Goal: Task Accomplishment & Management: Manage account settings

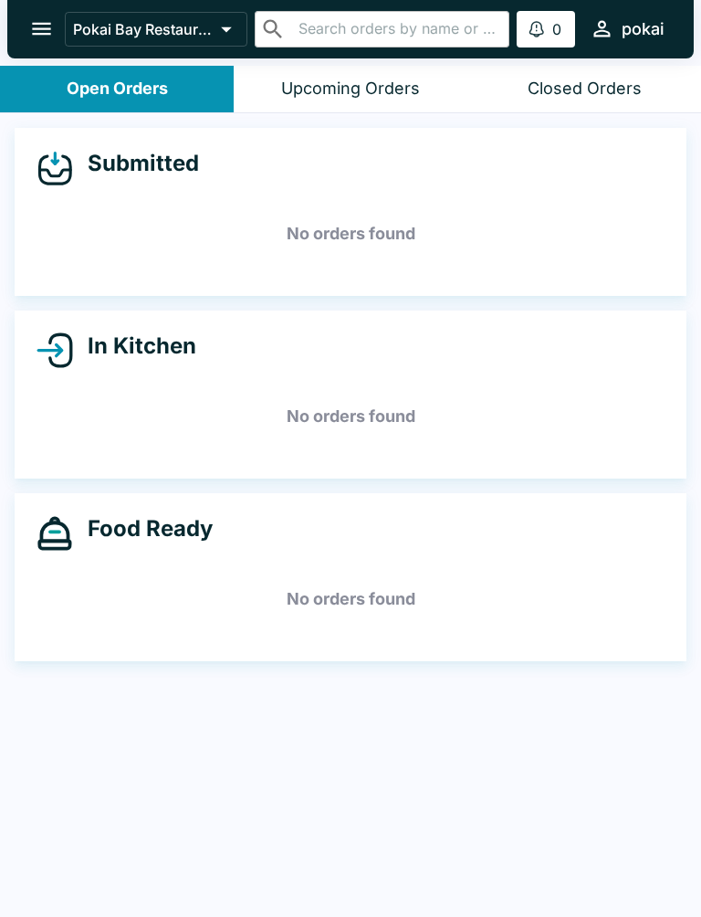
click at [587, 77] on button "Closed Orders" at bounding box center [585, 89] width 234 height 47
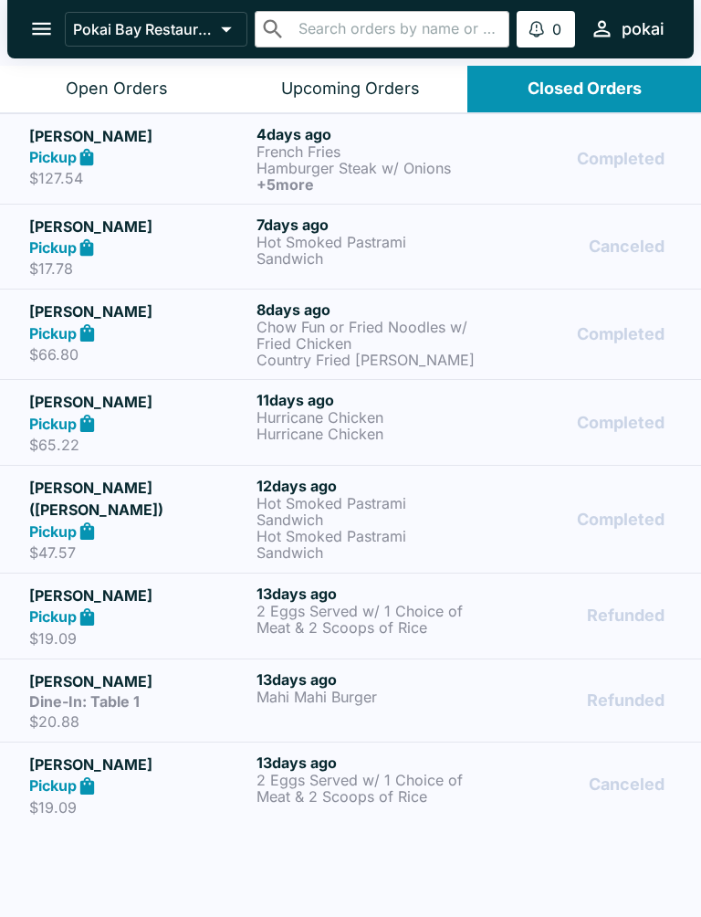
click at [92, 79] on div "Open Orders" at bounding box center [117, 89] width 102 height 21
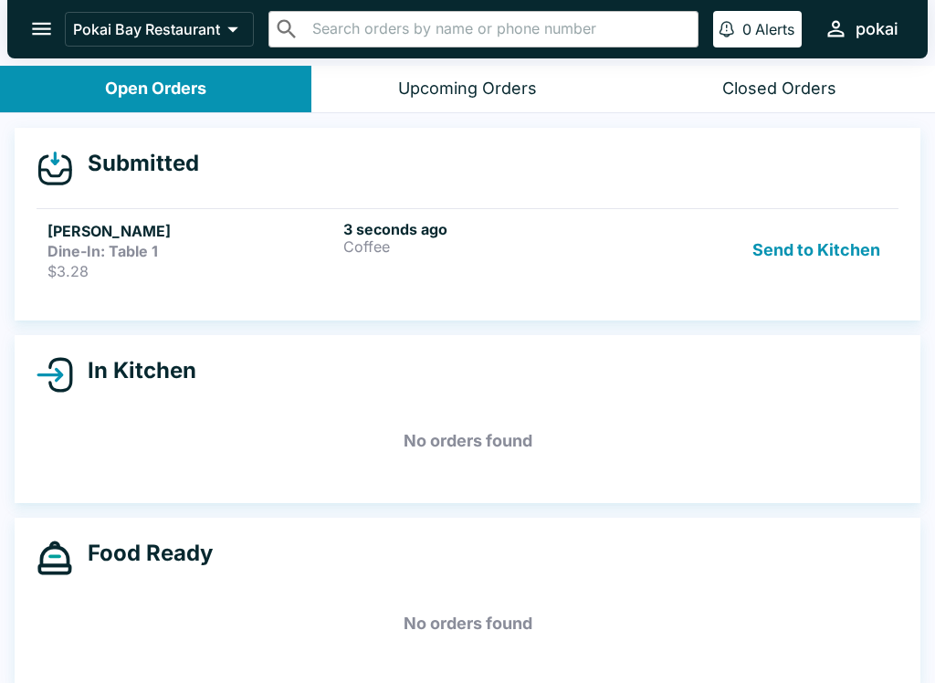
click at [625, 272] on div "3 seconds ago Coffee" at bounding box center [487, 250] width 289 height 60
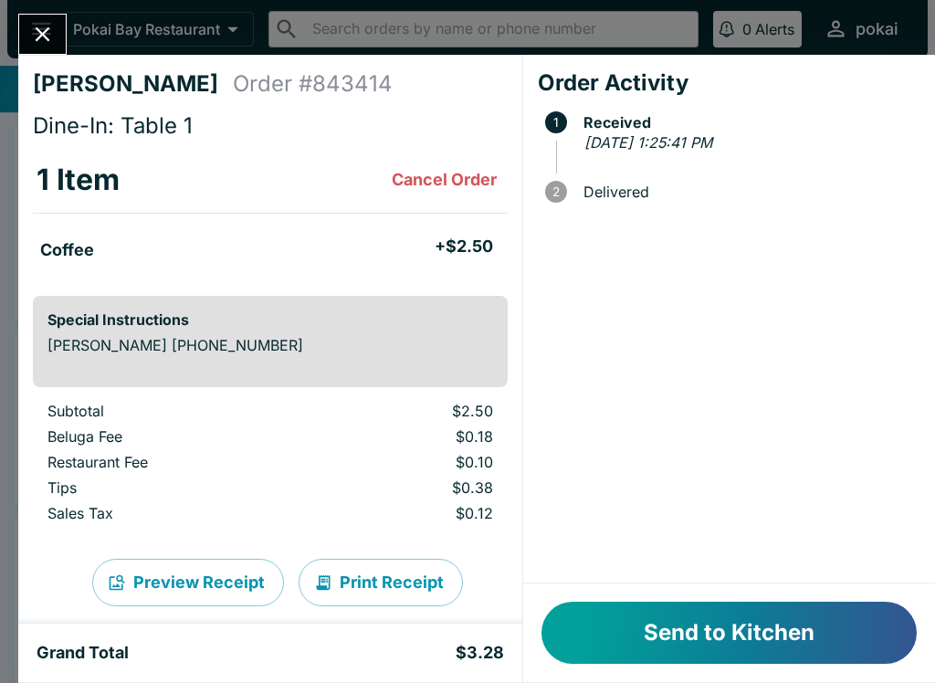
click at [66, 68] on div "[PERSON_NAME] Order # 843414 Dine-In: Table 1 1 Item Cancel Order Coffee + $2.5…" at bounding box center [270, 339] width 504 height 569
click at [56, 41] on button "Close" at bounding box center [42, 34] width 47 height 39
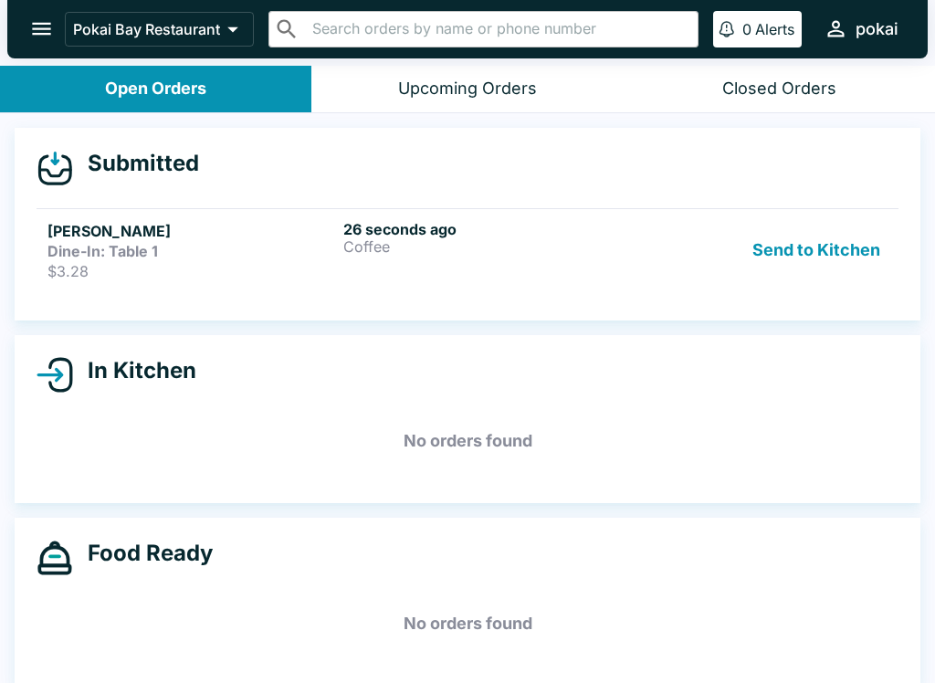
click at [145, 272] on p "$3.28" at bounding box center [191, 271] width 289 height 18
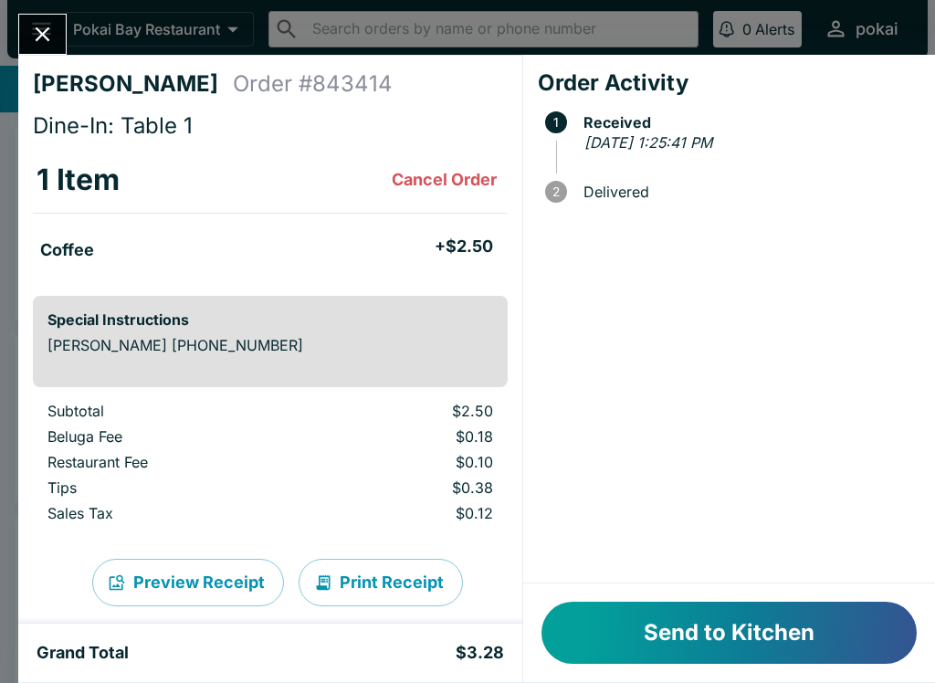
click at [59, 34] on button "Close" at bounding box center [42, 34] width 47 height 39
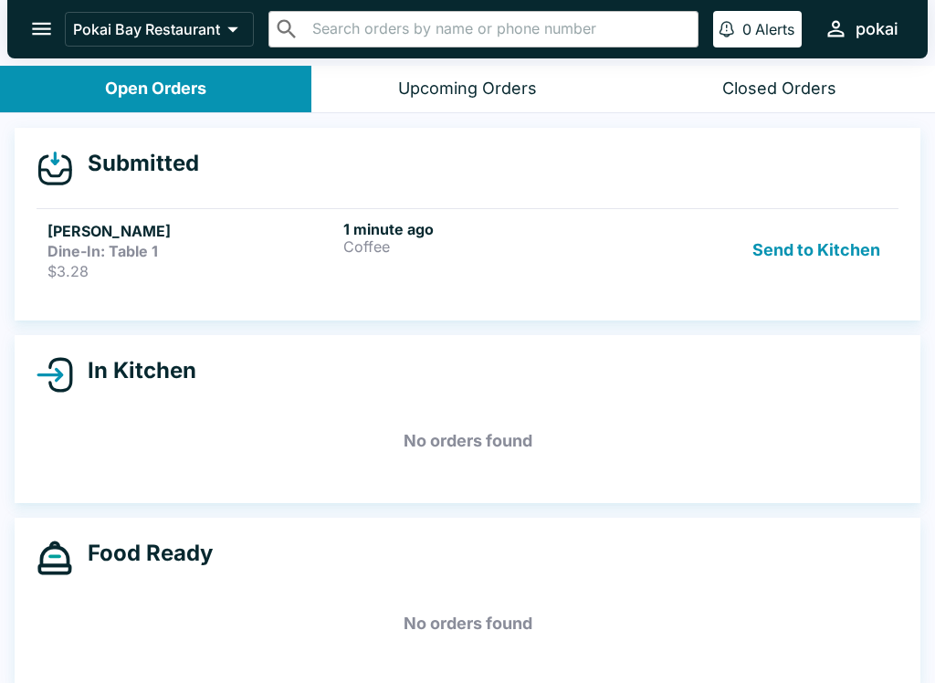
click at [511, 270] on div "1 minute ago Coffee" at bounding box center [487, 250] width 289 height 60
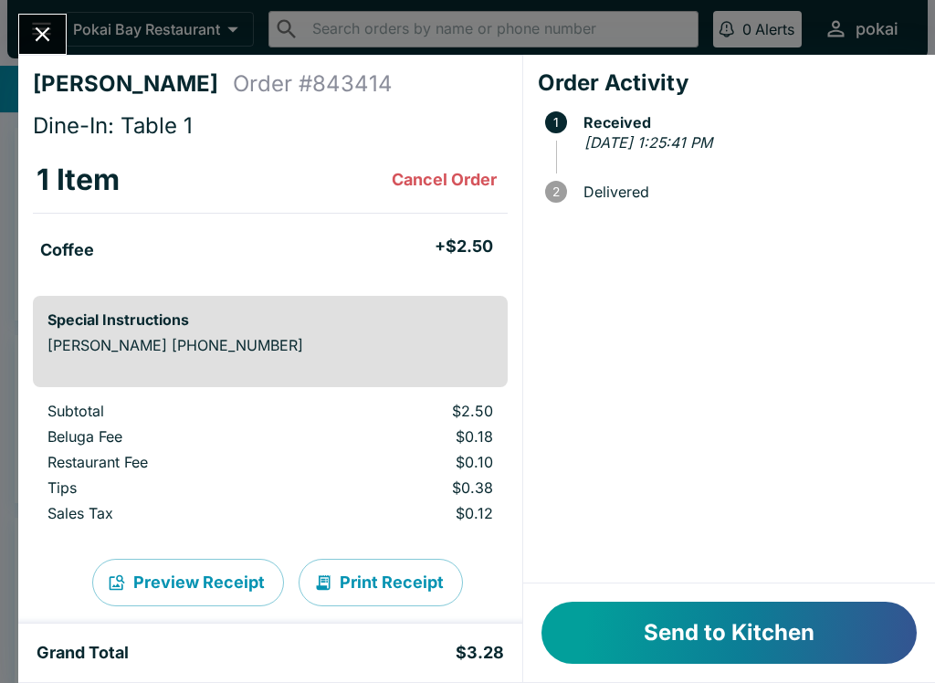
click at [63, 23] on div at bounding box center [42, 34] width 48 height 41
click at [37, 42] on icon "Close" at bounding box center [42, 34] width 25 height 25
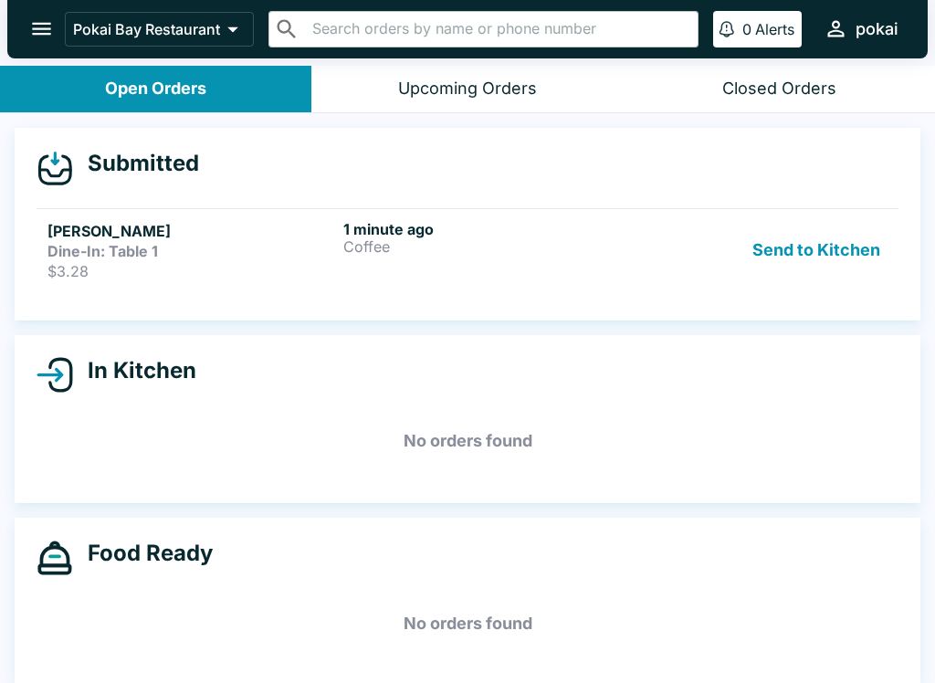
click at [508, 263] on div "1 minute ago Coffee" at bounding box center [487, 250] width 289 height 60
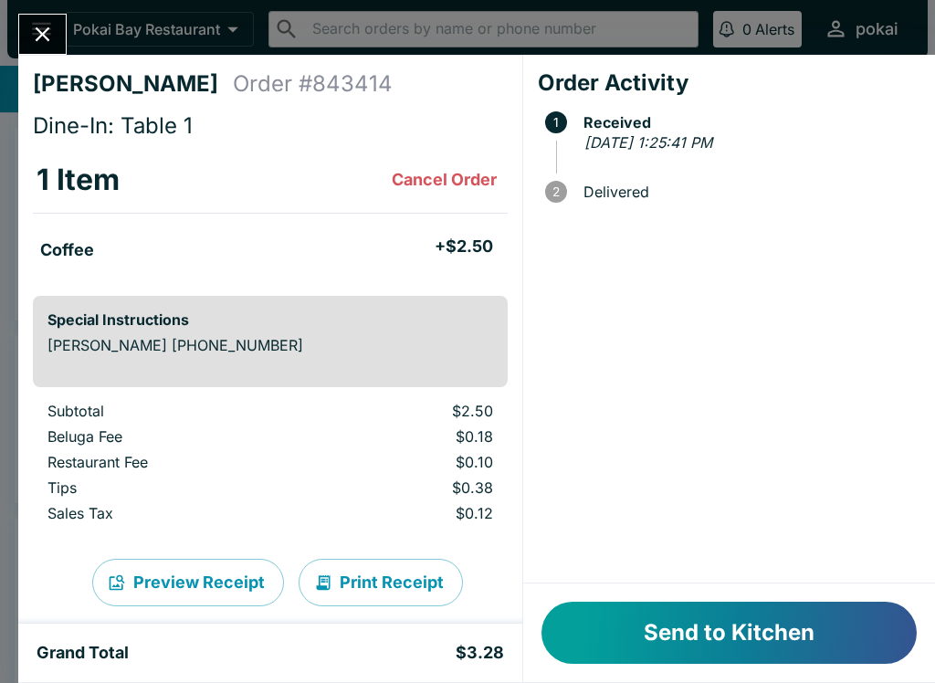
click at [476, 185] on button "Cancel Order" at bounding box center [444, 180] width 120 height 37
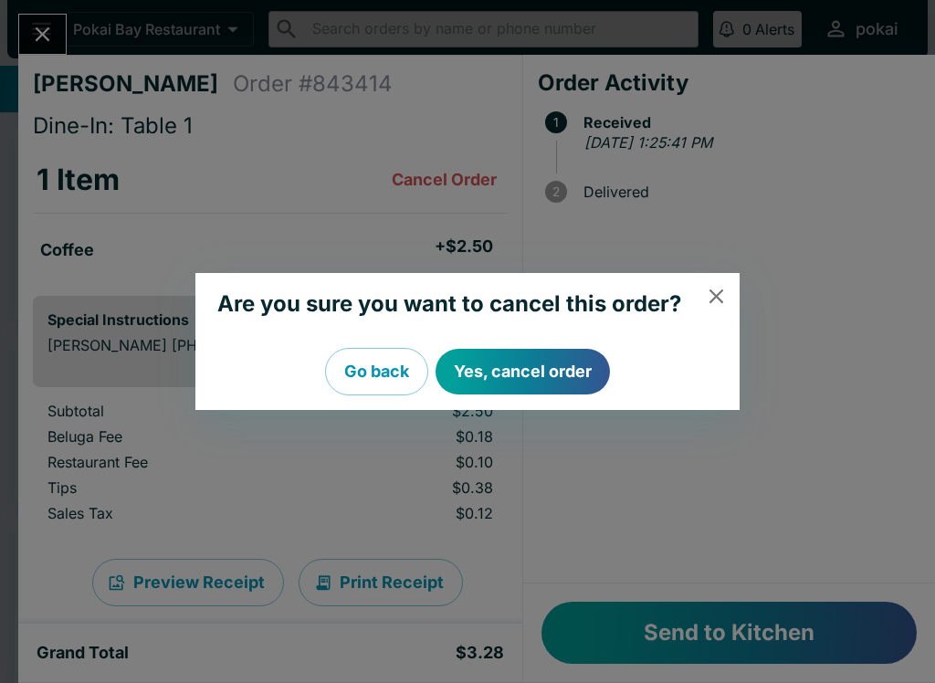
click at [515, 373] on button "Yes, cancel order" at bounding box center [523, 372] width 174 height 46
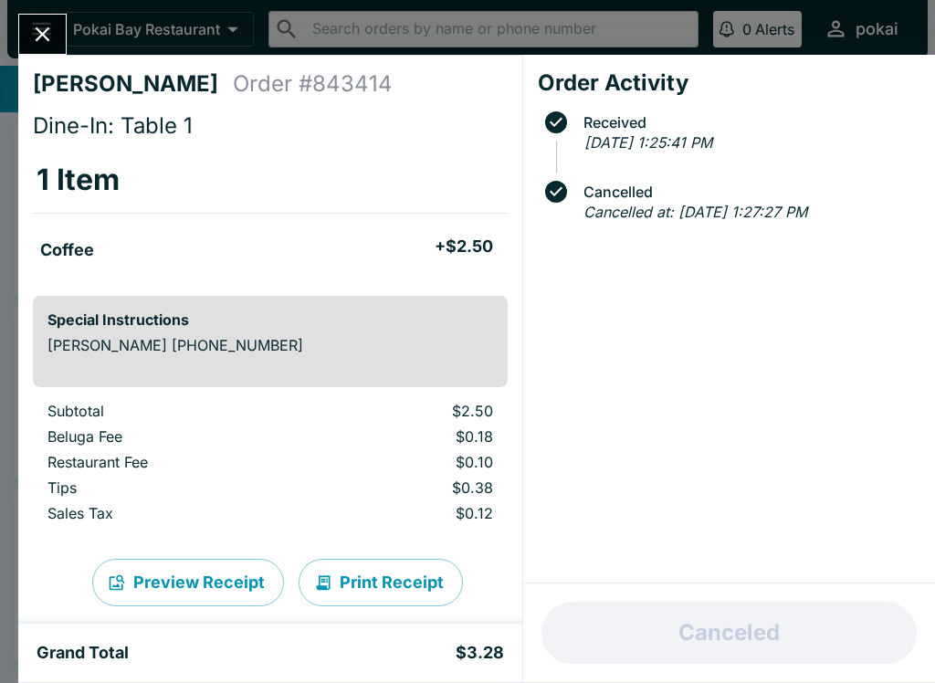
click at [57, 47] on button "Close" at bounding box center [42, 34] width 47 height 39
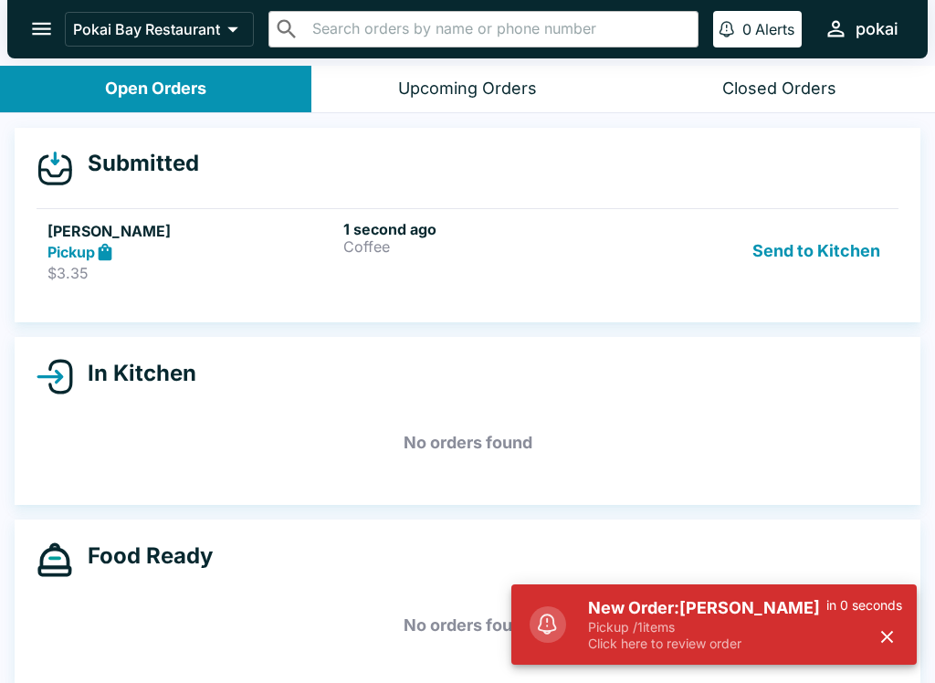
click at [426, 255] on div "1 second ago Coffee" at bounding box center [487, 251] width 289 height 63
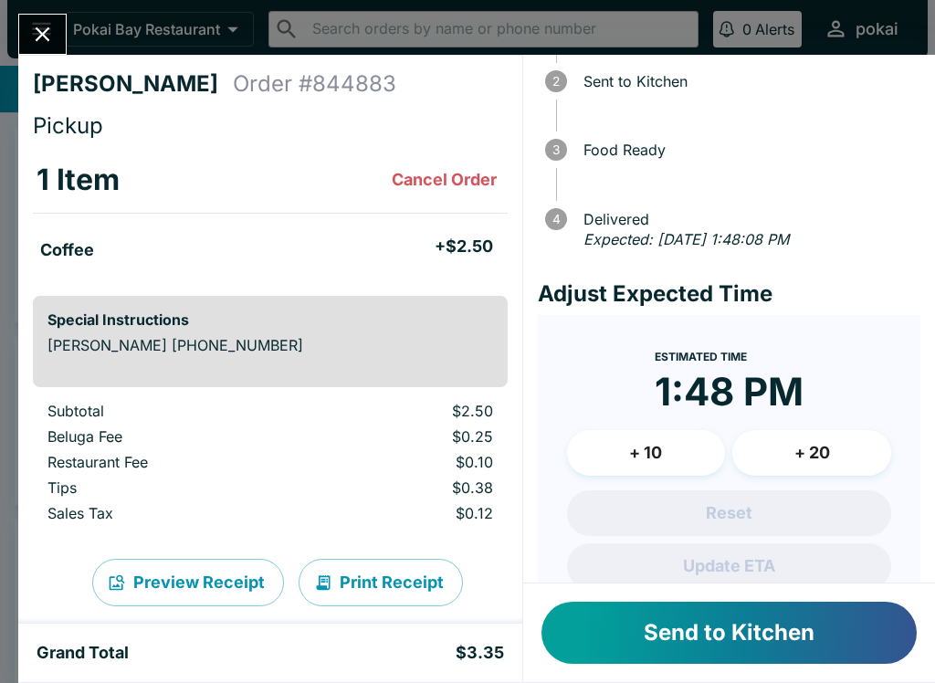
scroll to position [110, 0]
click at [868, 441] on button "+ 20" at bounding box center [811, 453] width 159 height 46
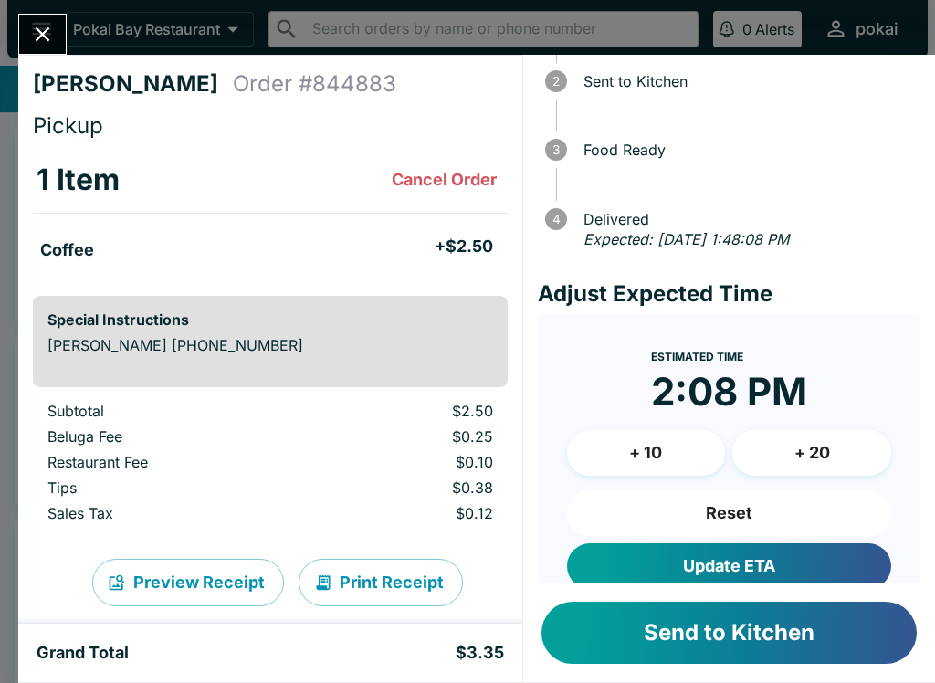
click at [683, 444] on button "+ 10" at bounding box center [646, 453] width 159 height 46
click at [815, 550] on button "Update ETA" at bounding box center [729, 566] width 324 height 46
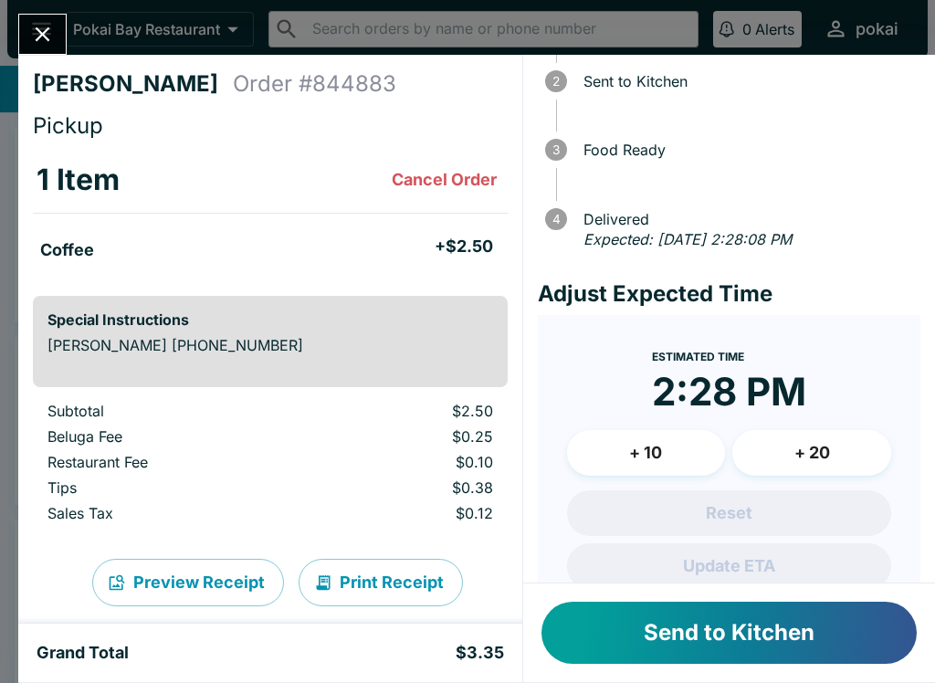
click at [769, 624] on button "Send to Kitchen" at bounding box center [729, 633] width 375 height 62
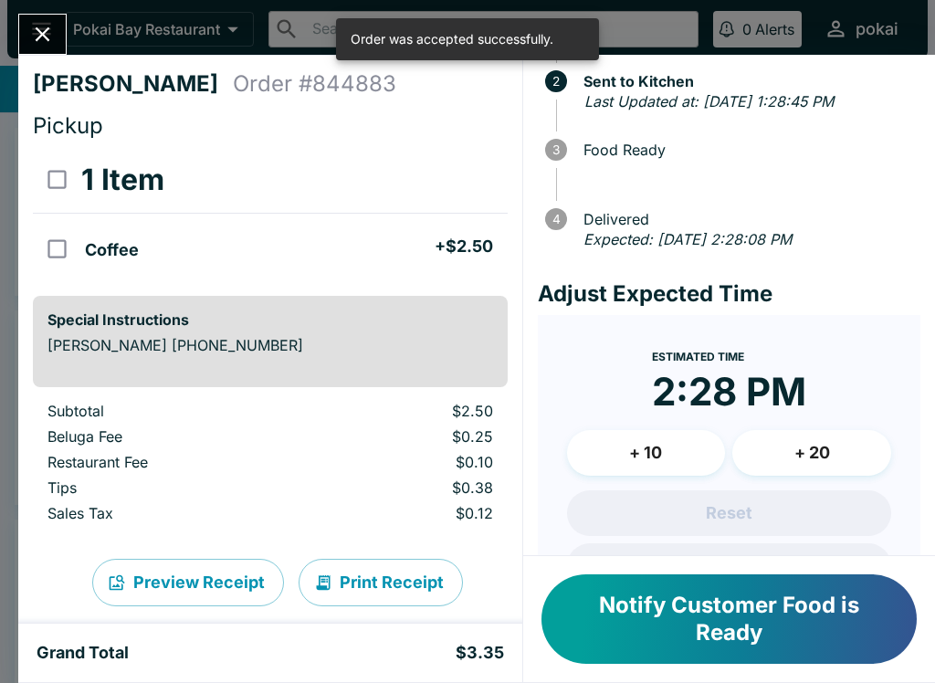
click at [65, 38] on button "Close" at bounding box center [42, 34] width 47 height 39
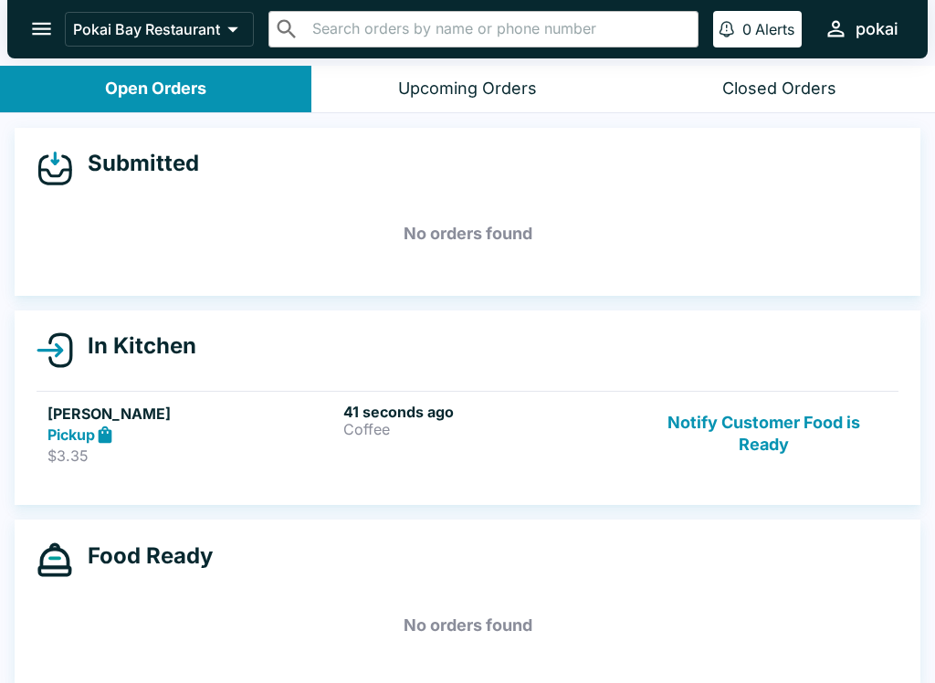
click at [807, 433] on button "Notify Customer Food is Ready" at bounding box center [763, 434] width 247 height 63
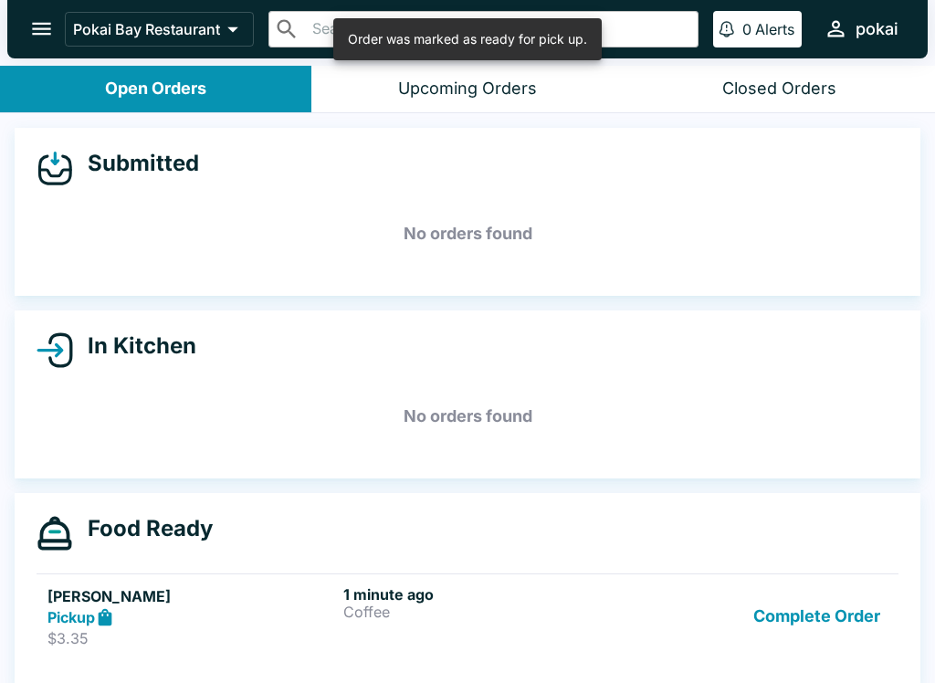
click at [869, 623] on button "Complete Order" at bounding box center [817, 616] width 142 height 63
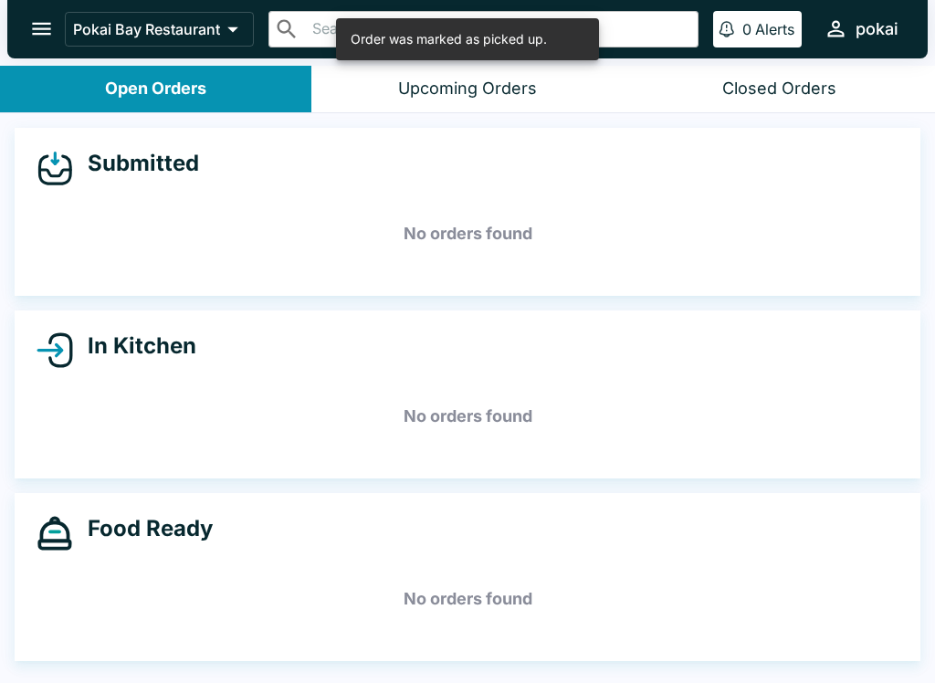
click at [847, 88] on button "Closed Orders" at bounding box center [779, 89] width 311 height 47
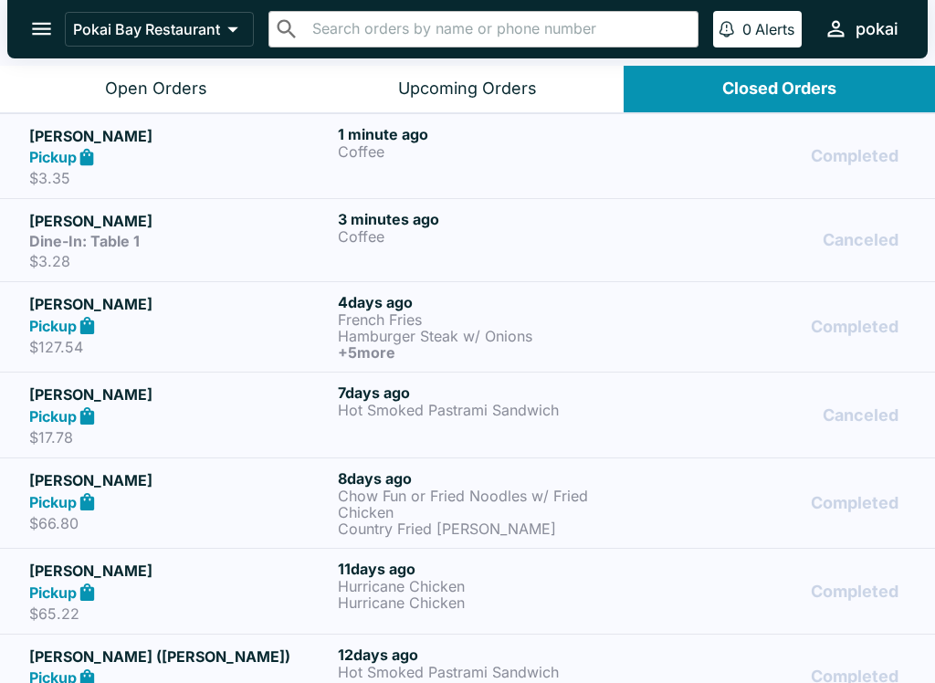
click at [700, 152] on div "Completed" at bounding box center [776, 156] width 258 height 63
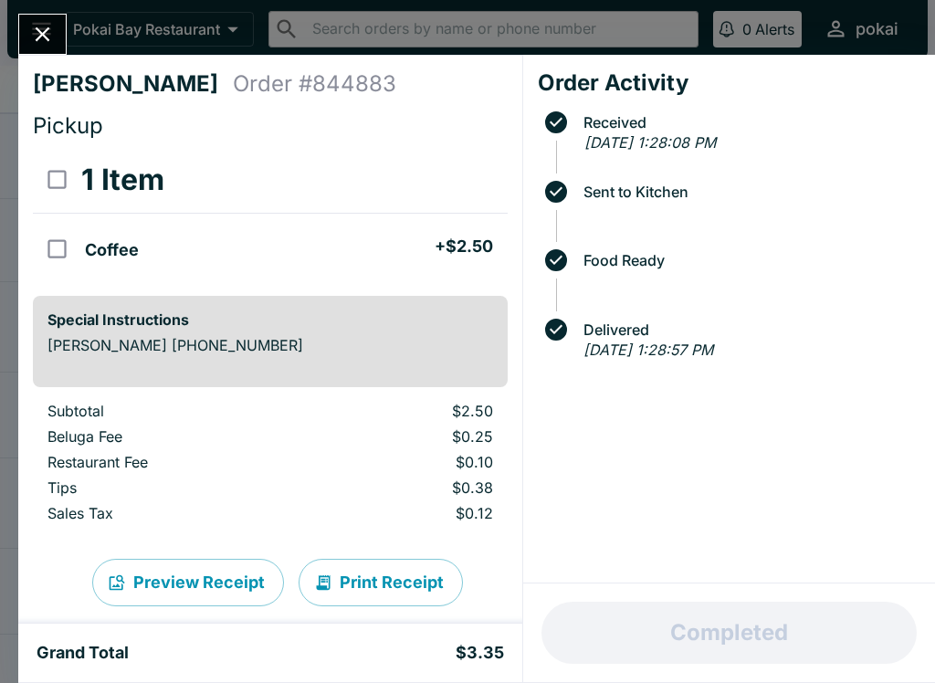
click at [76, 242] on input "orders table" at bounding box center [57, 248] width 41 height 41
checkbox input "true"
click at [489, 184] on button "Refund" at bounding box center [457, 180] width 94 height 46
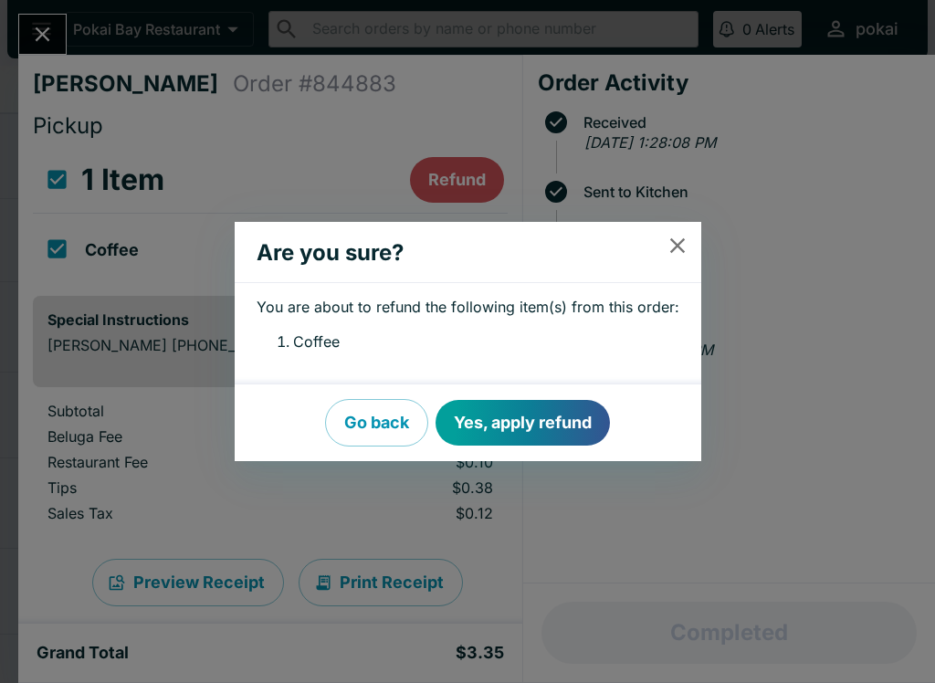
click at [566, 415] on button "Yes, apply refund" at bounding box center [523, 423] width 174 height 46
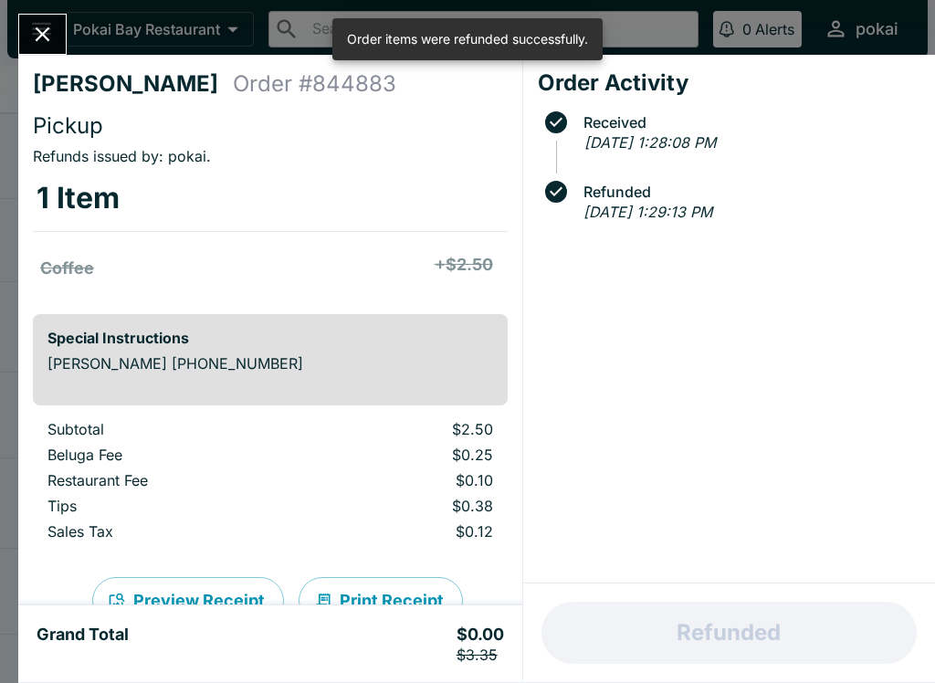
click at [48, 36] on icon "Close" at bounding box center [42, 34] width 25 height 25
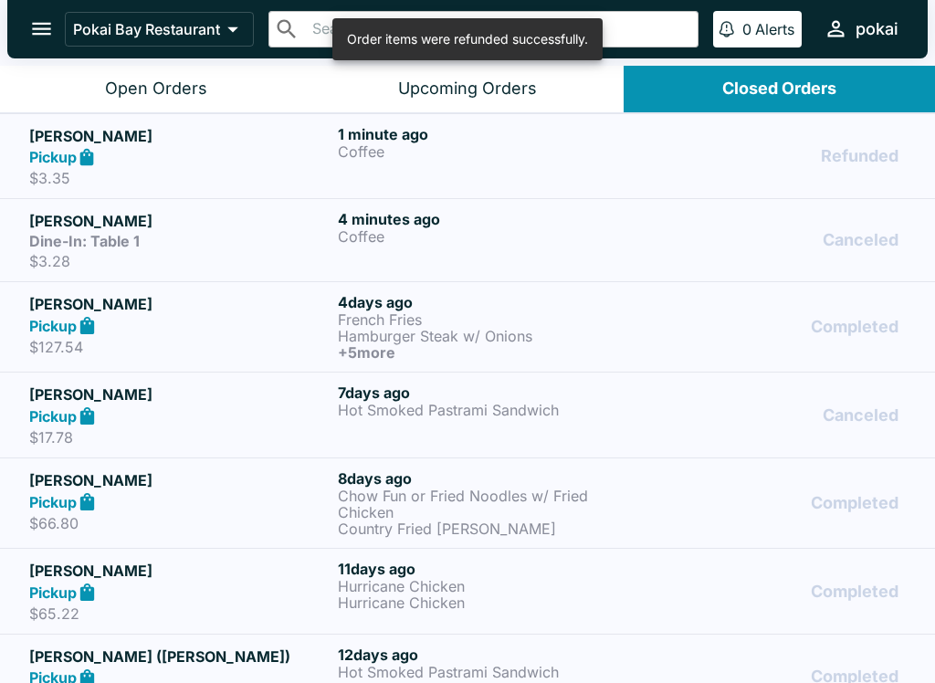
click at [237, 90] on button "Open Orders" at bounding box center [155, 89] width 311 height 47
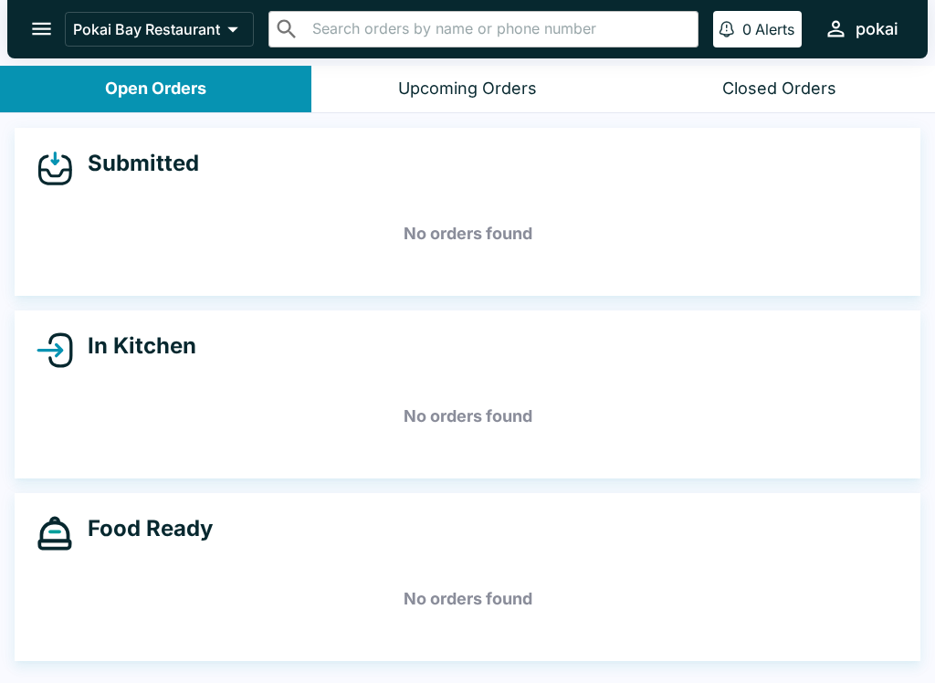
click at [469, 85] on div "Upcoming Orders" at bounding box center [467, 89] width 139 height 21
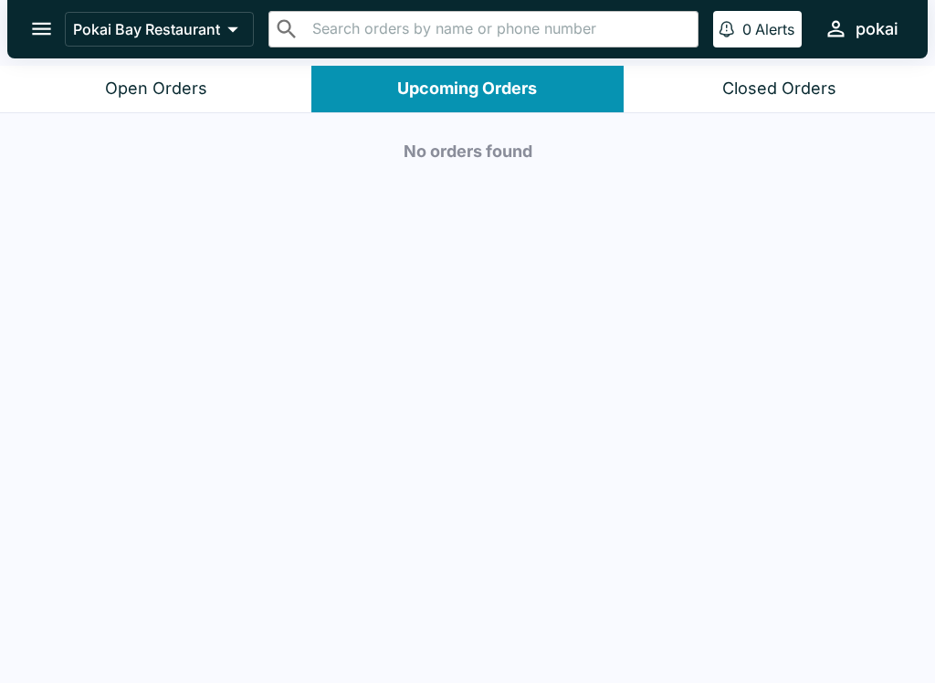
click at [188, 94] on div "Open Orders" at bounding box center [156, 89] width 102 height 21
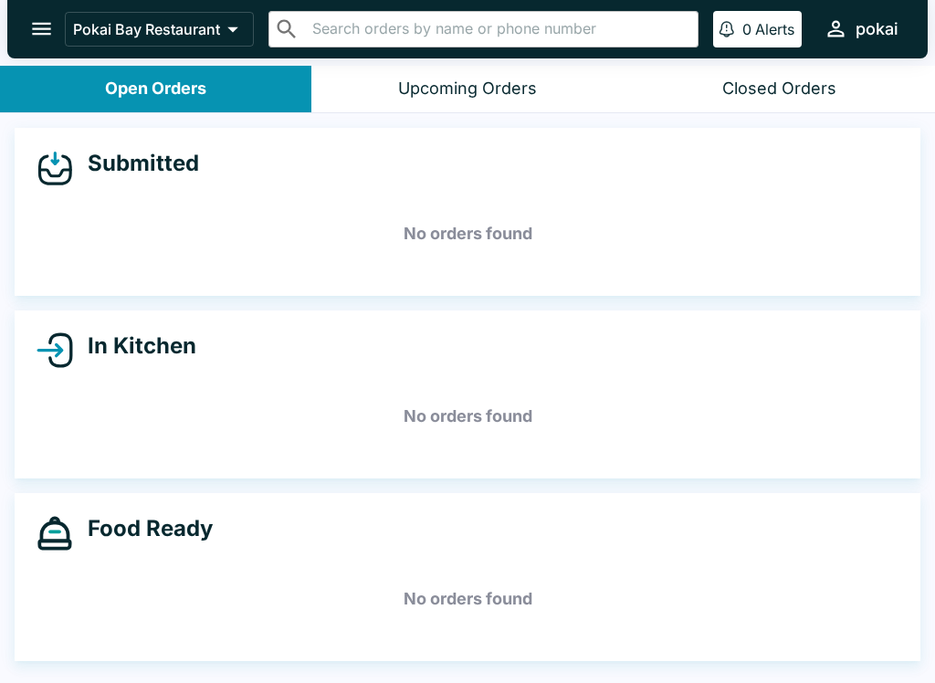
click at [43, 26] on icon "open drawer" at bounding box center [41, 28] width 25 height 25
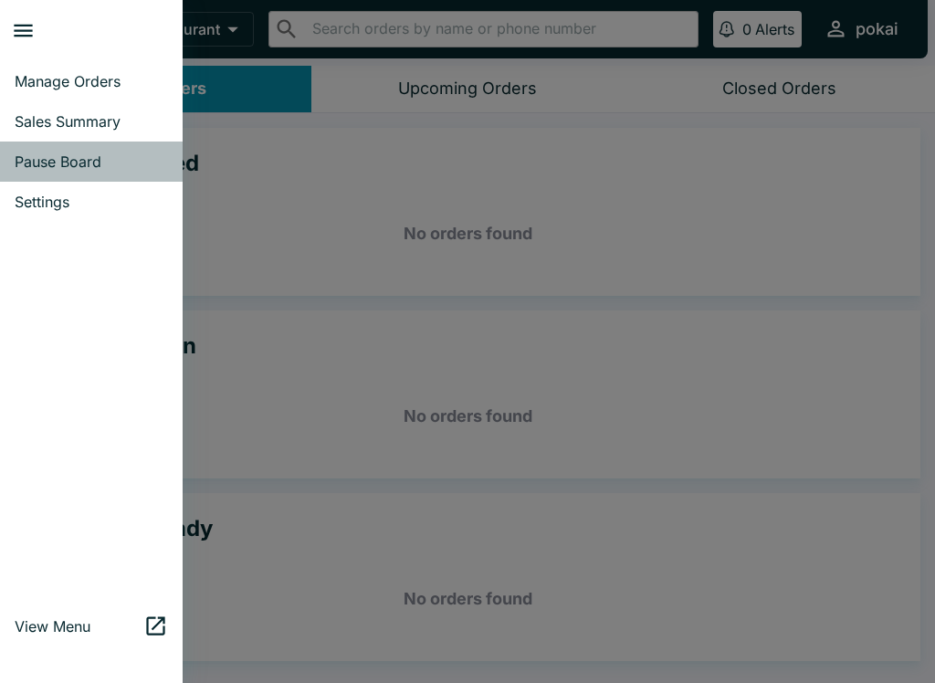
click at [100, 152] on link "Pause Board" at bounding box center [91, 162] width 183 height 40
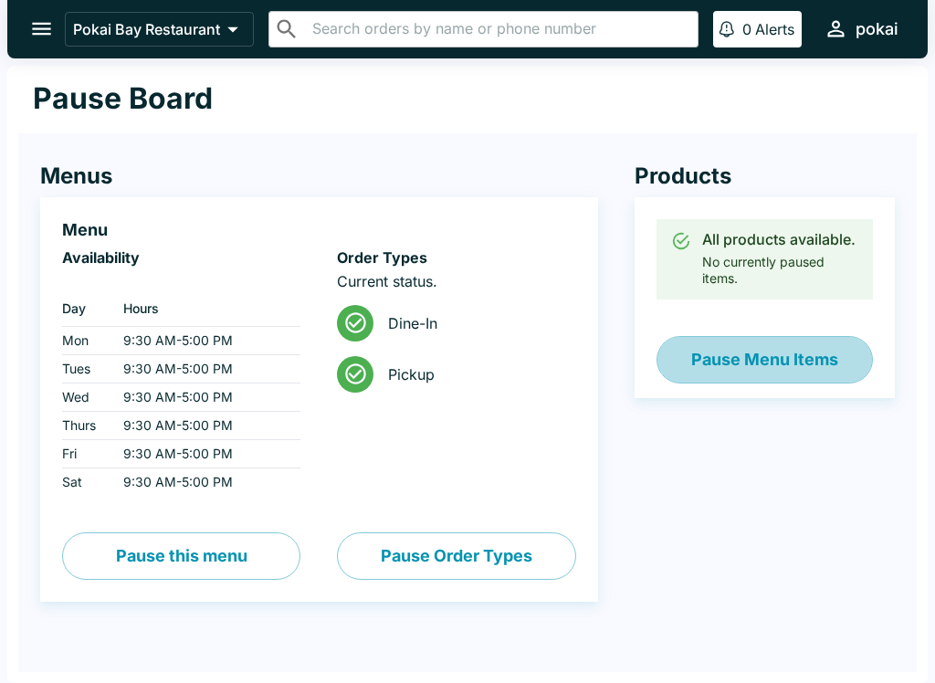
click at [844, 340] on button "Pause Menu Items" at bounding box center [765, 359] width 216 height 47
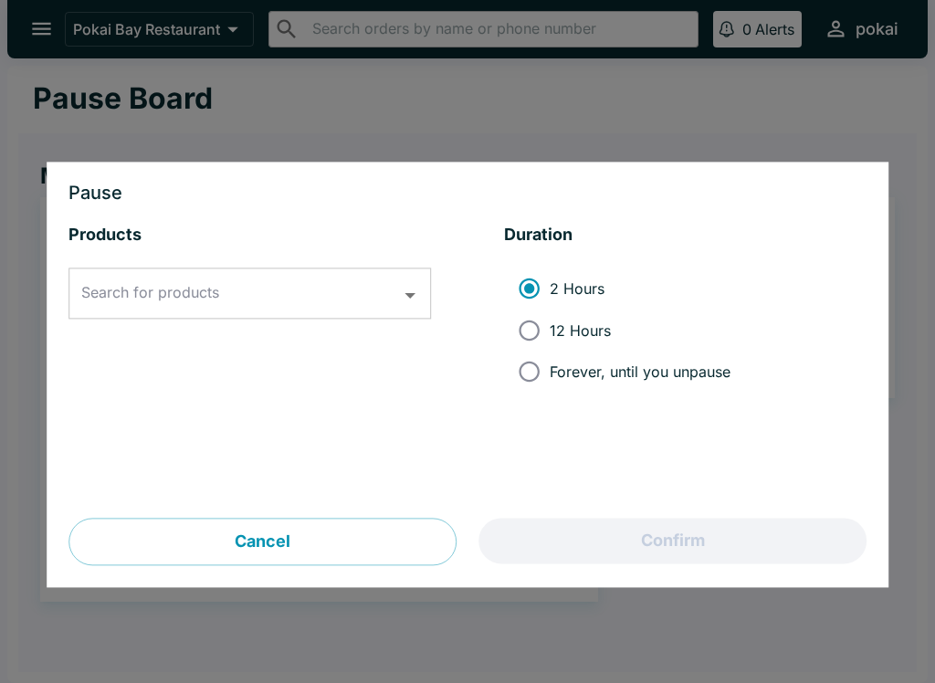
click at [394, 305] on input "Search for products" at bounding box center [236, 294] width 319 height 35
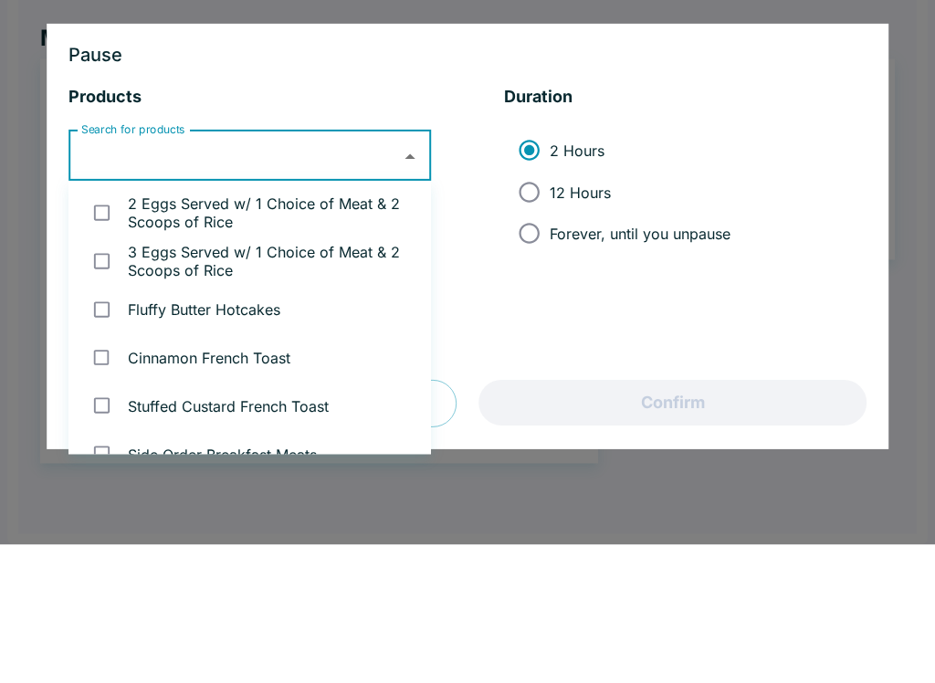
click at [119, 381] on input "checkbox" at bounding box center [101, 399] width 37 height 37
checkbox input "true"
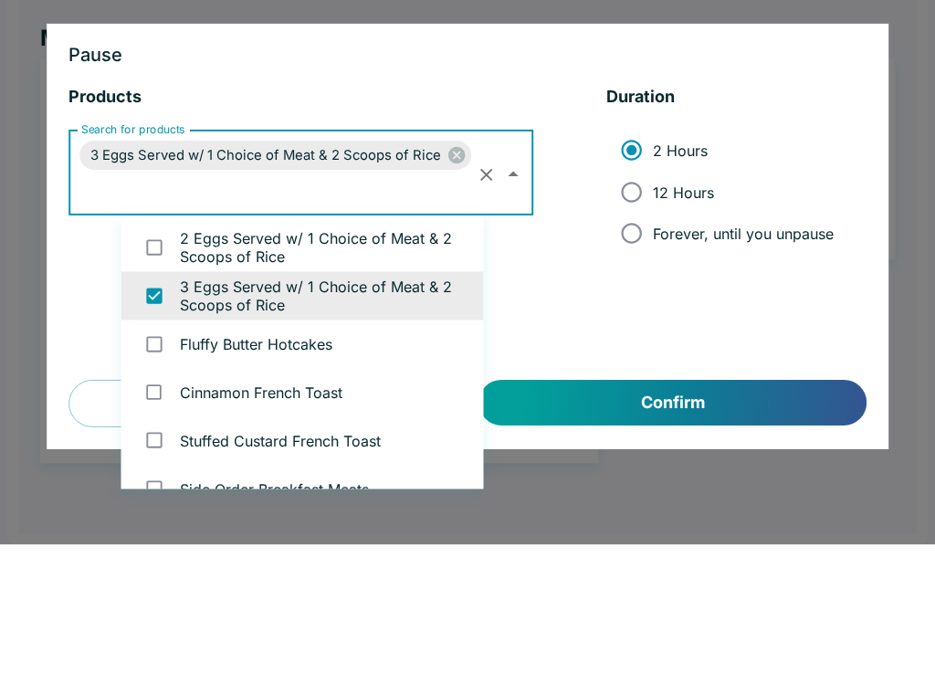
click at [661, 321] on span "12 Hours" at bounding box center [683, 330] width 61 height 18
click at [652, 310] on input "12 Hours" at bounding box center [631, 330] width 41 height 41
radio input "true"
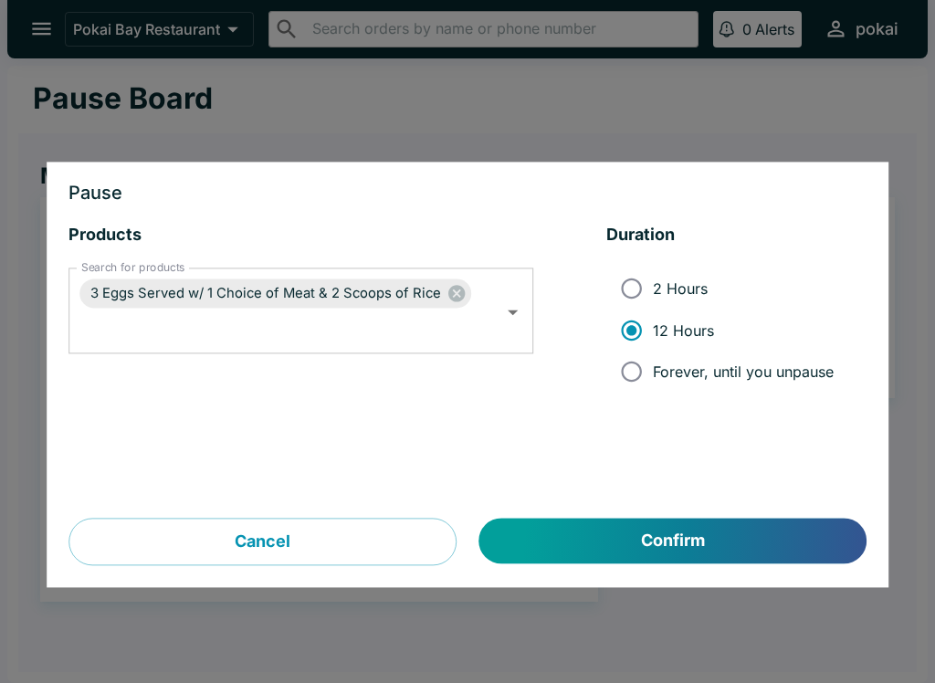
click at [741, 539] on button "Confirm" at bounding box center [672, 542] width 387 height 46
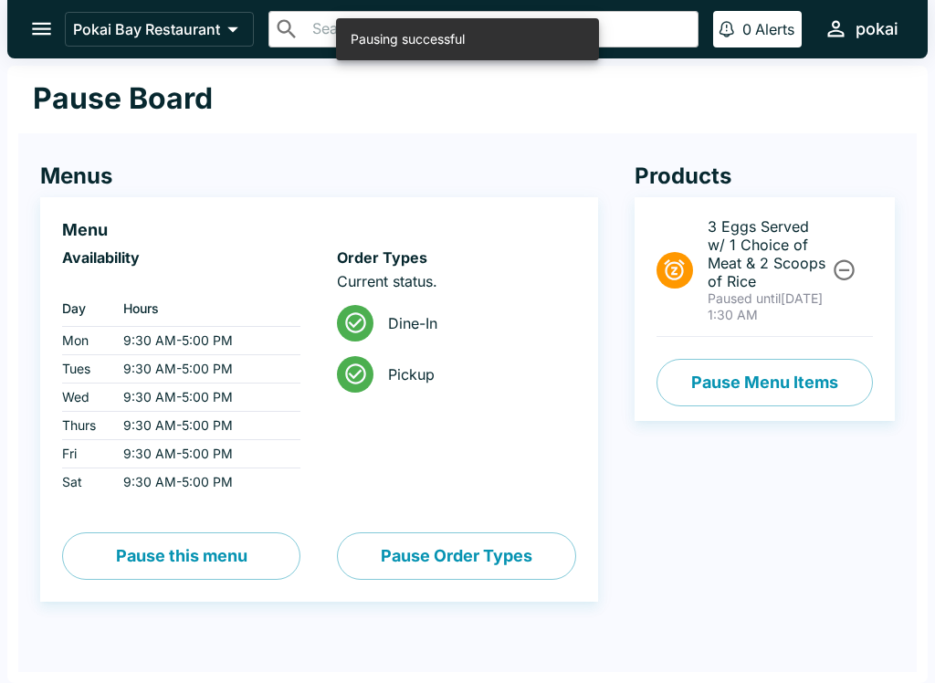
click at [849, 260] on icon "Unpause" at bounding box center [844, 270] width 25 height 25
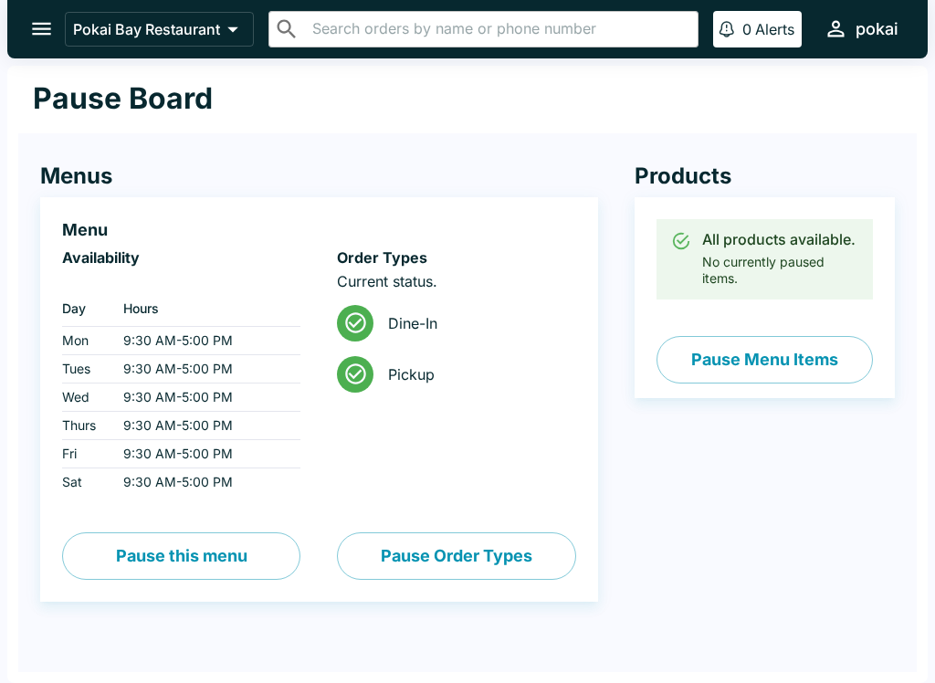
click at [310, 563] on div "Order Types Current status. Dine-In Pickup Pause Order Types" at bounding box center [437, 396] width 275 height 368
click at [483, 573] on button "Pause Order Types" at bounding box center [456, 555] width 238 height 47
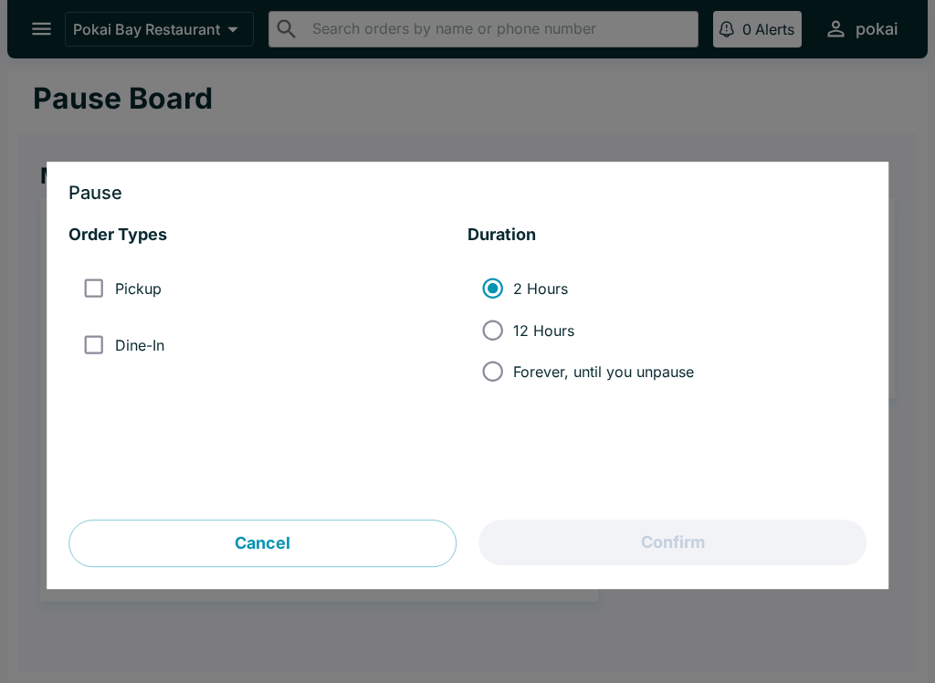
click at [114, 333] on input "Dine-In" at bounding box center [93, 344] width 41 height 41
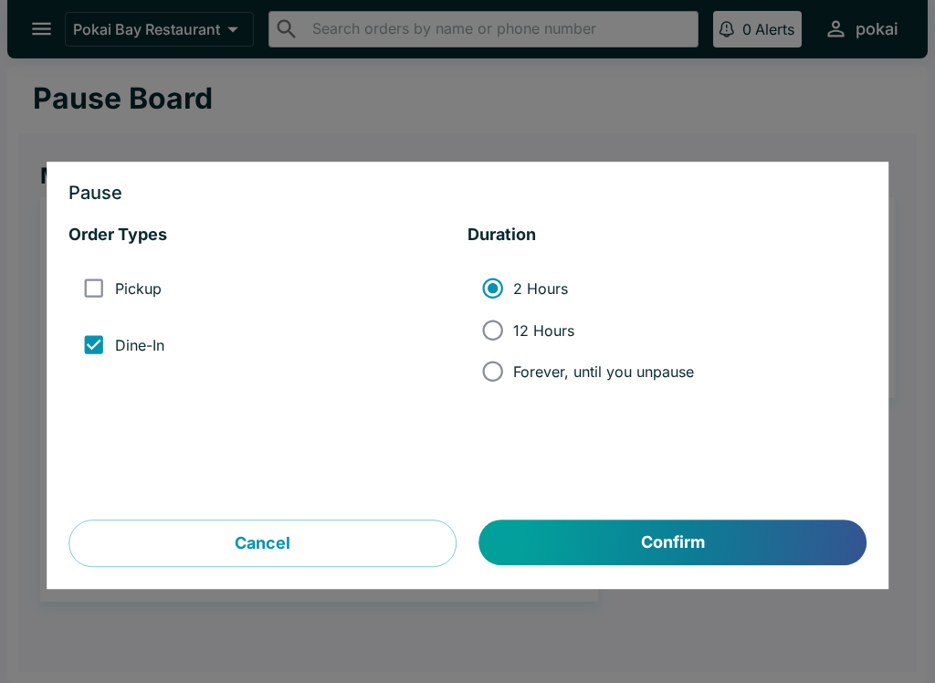
click at [114, 325] on input "Dine-In" at bounding box center [93, 344] width 41 height 41
checkbox input "false"
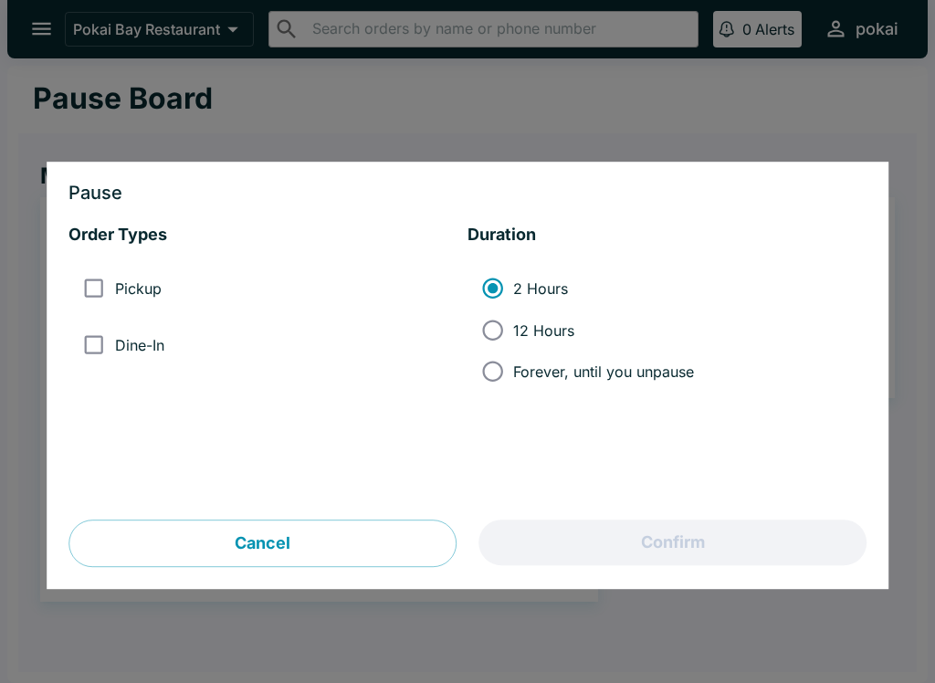
click at [113, 279] on input "Pickup" at bounding box center [93, 288] width 41 height 41
checkbox input "true"
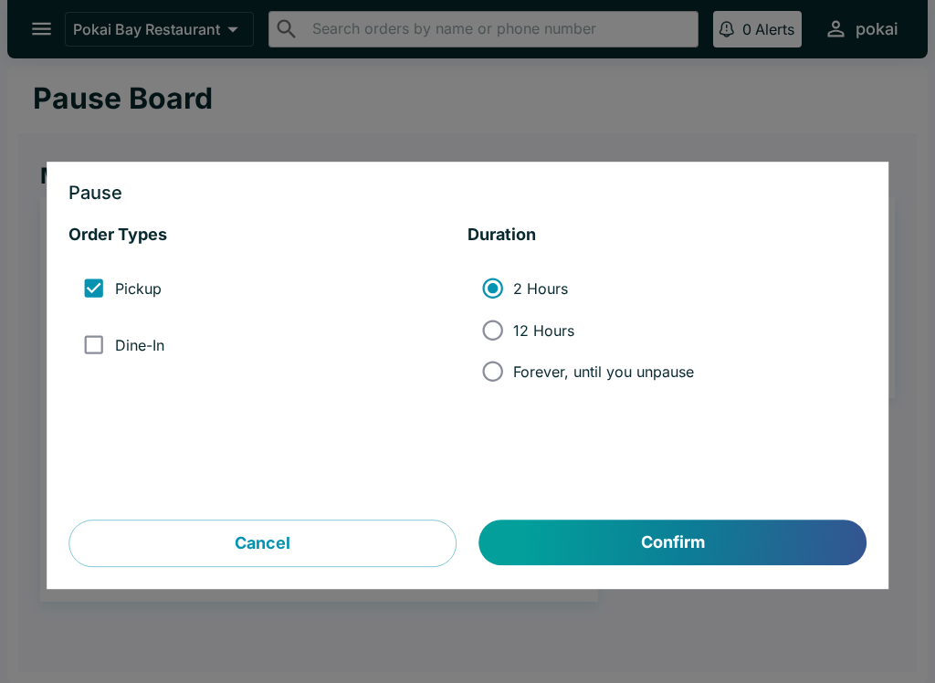
click at [743, 557] on button "Confirm" at bounding box center [672, 544] width 387 height 46
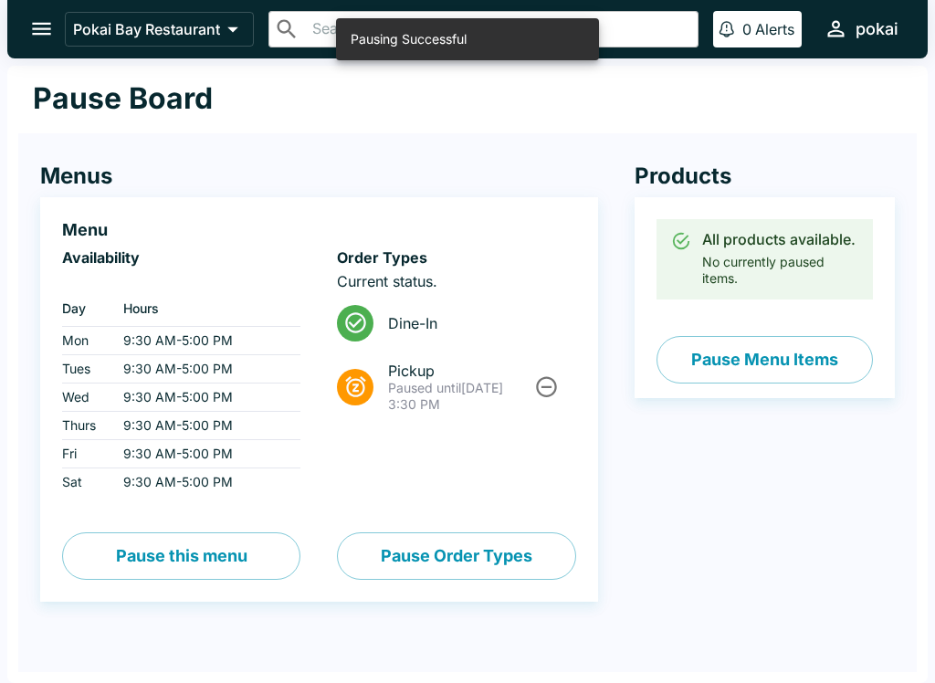
click at [553, 380] on icon "Unpause" at bounding box center [547, 386] width 21 height 21
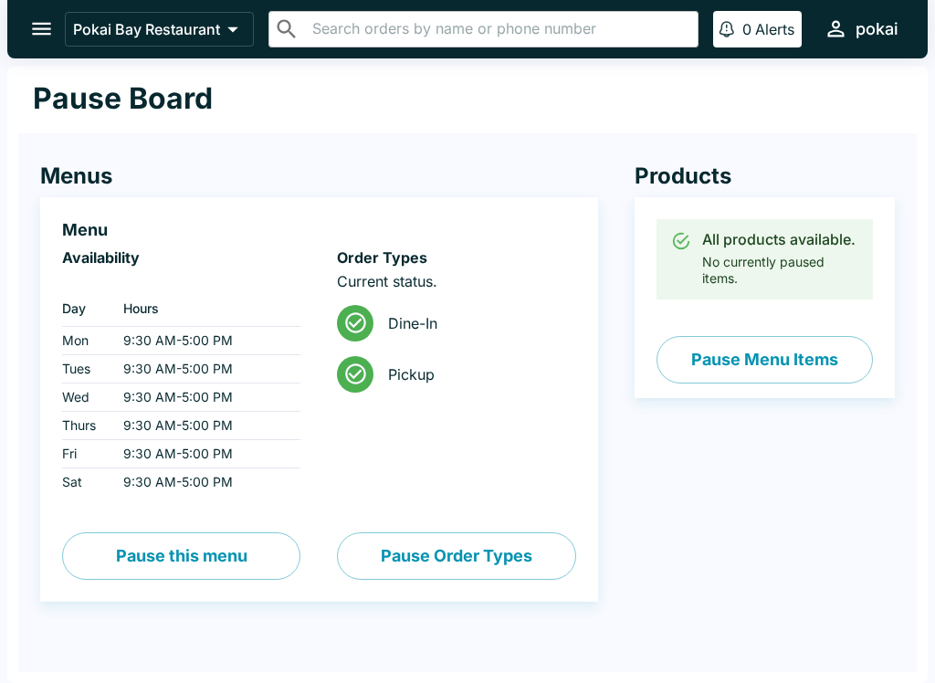
click at [53, 27] on icon "open drawer" at bounding box center [41, 28] width 25 height 25
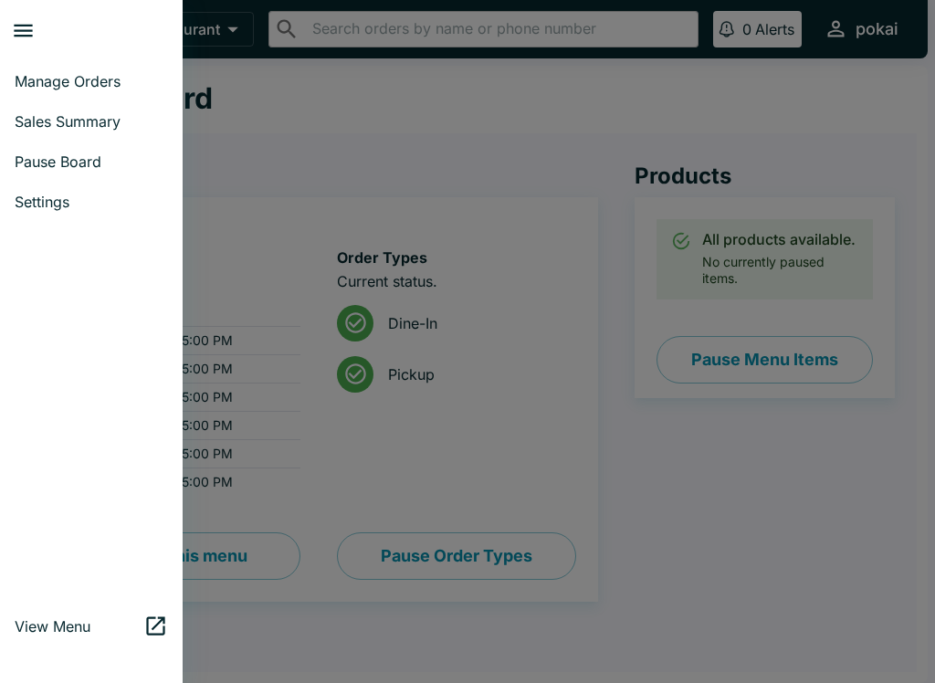
click at [98, 102] on link "Sales Summary" at bounding box center [91, 121] width 183 height 40
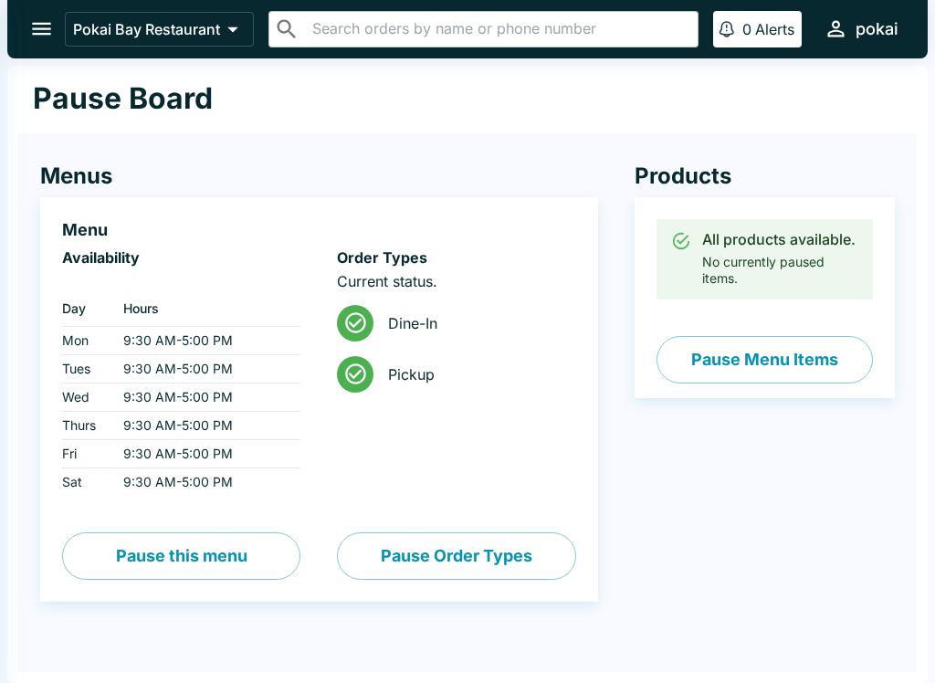
select select "03:00"
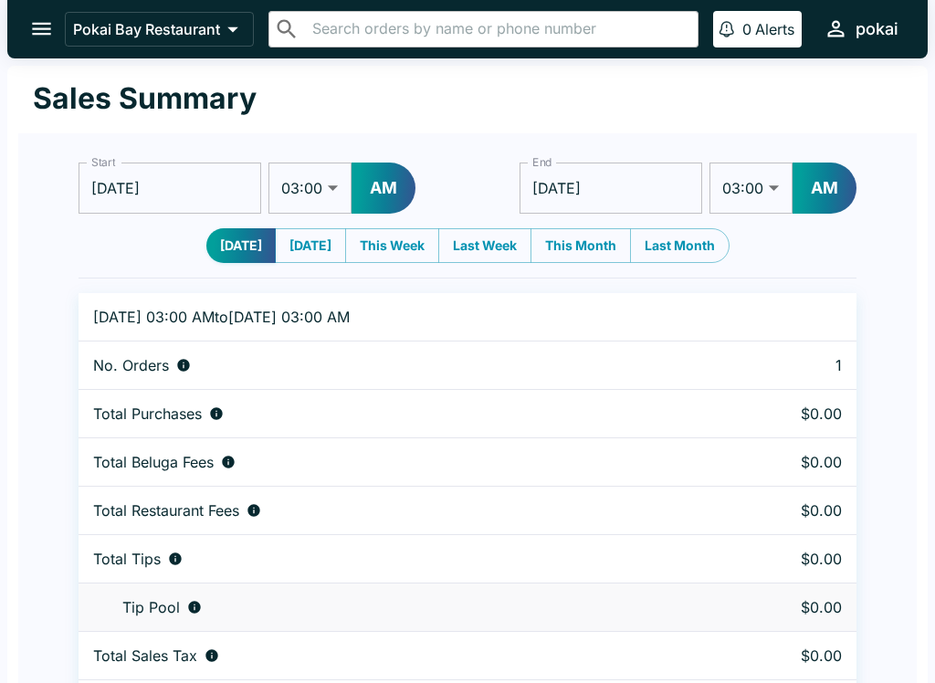
click at [55, 21] on button "open drawer" at bounding box center [41, 28] width 47 height 47
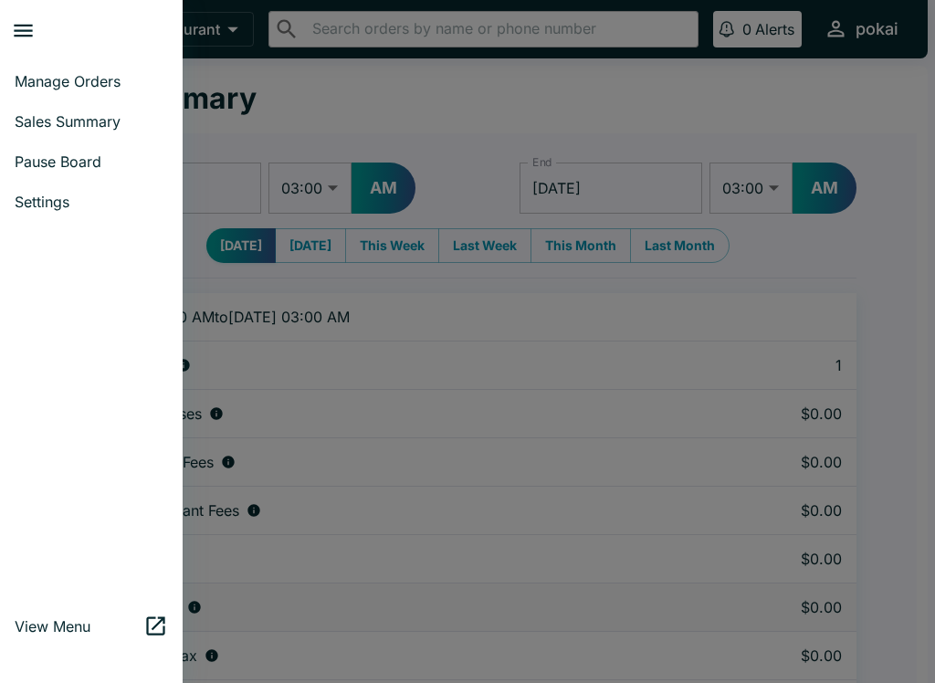
click at [97, 76] on span "Manage Orders" at bounding box center [91, 81] width 153 height 18
